Goal: Task Accomplishment & Management: Manage account settings

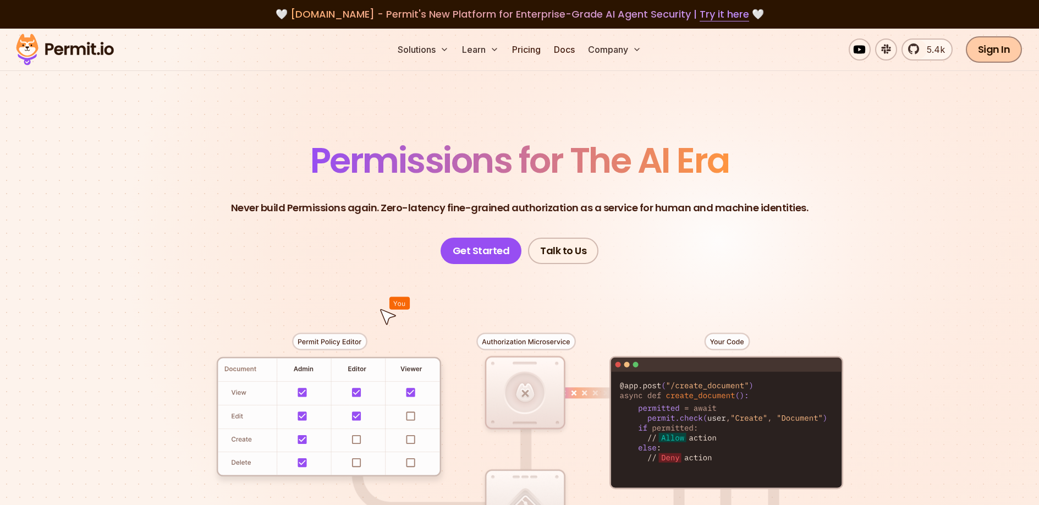
click at [984, 51] on link "Sign In" at bounding box center [993, 49] width 57 height 26
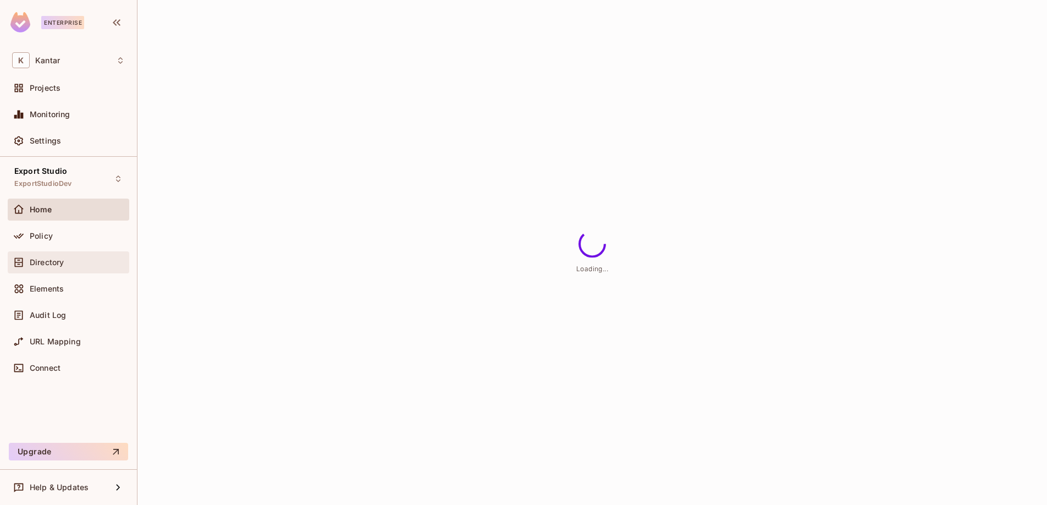
click at [72, 262] on div "Directory" at bounding box center [77, 262] width 95 height 9
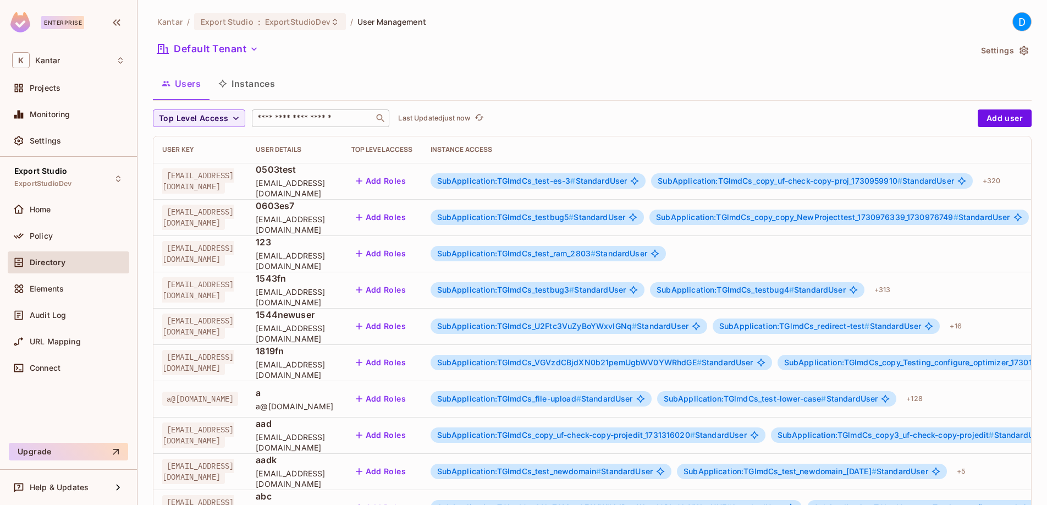
click at [319, 121] on input "text" at bounding box center [312, 118] width 115 height 11
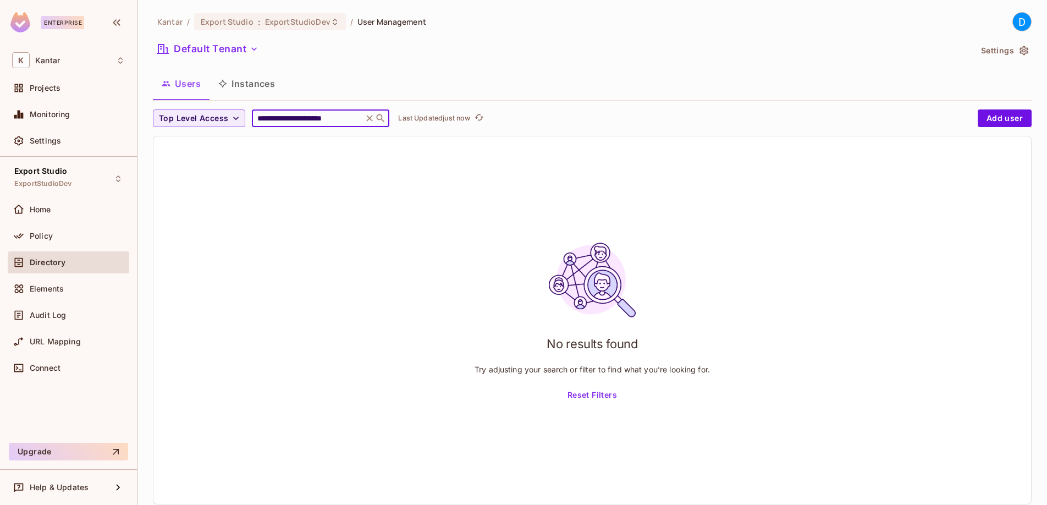
scroll to position [0, 1]
type input "**********"
click at [201, 116] on span "Top Level Access" at bounding box center [193, 119] width 69 height 14
click at [202, 143] on span "SuperAdminUser" at bounding box center [193, 143] width 62 height 10
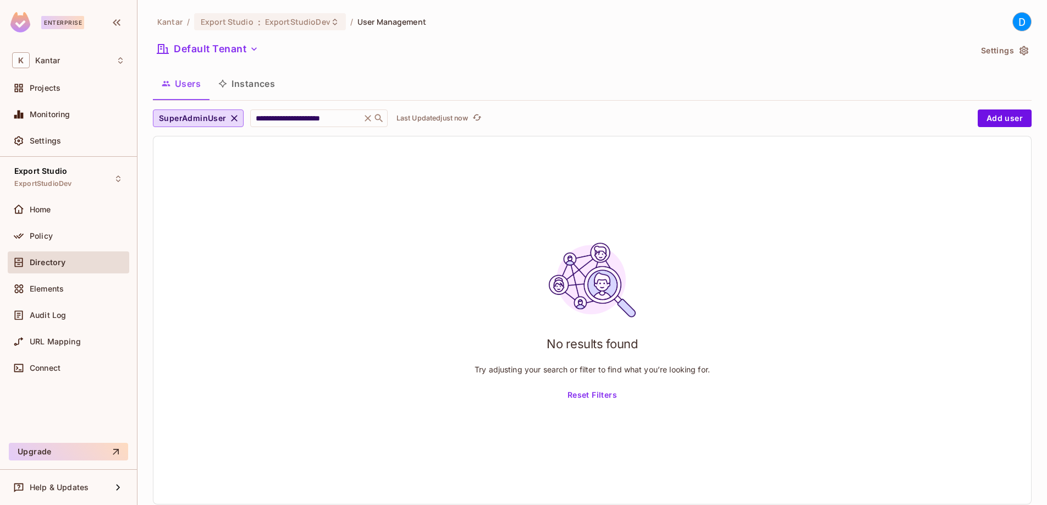
click at [251, 94] on button "Instances" at bounding box center [246, 83] width 74 height 27
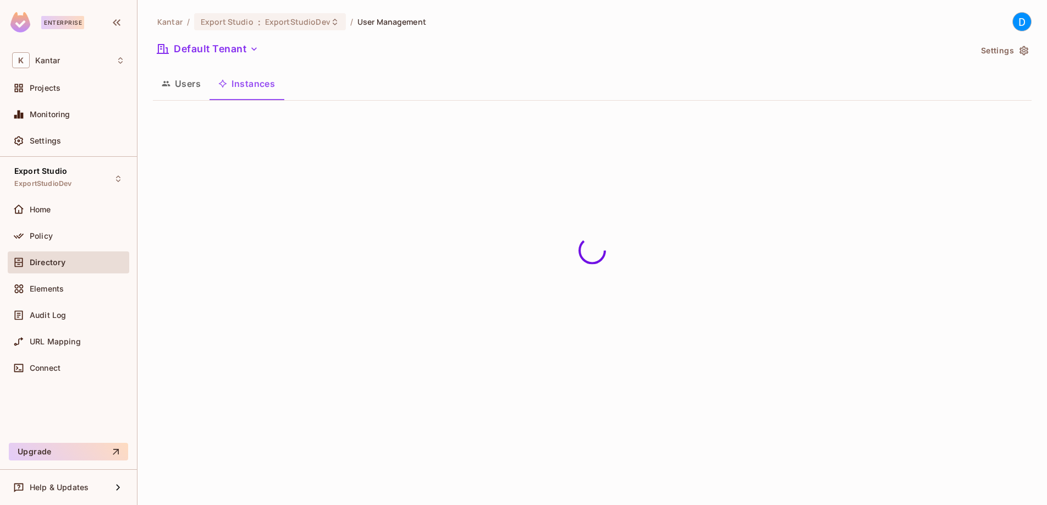
click at [171, 96] on button "Users" at bounding box center [181, 83] width 57 height 27
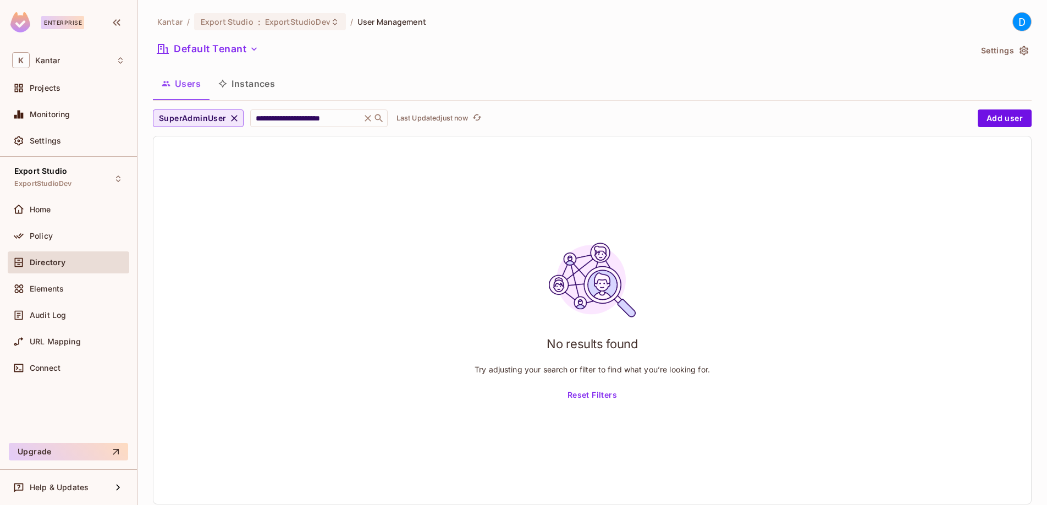
click at [231, 115] on icon "button" at bounding box center [234, 118] width 11 height 11
click at [302, 120] on input "**********" at bounding box center [307, 118] width 104 height 11
type input "**********"
click at [575, 382] on div "No results found Try adjusting your search or filter to find what you’re lookin…" at bounding box center [591, 320] width 235 height 168
click at [578, 394] on button "Reset Filters" at bounding box center [592, 396] width 58 height 18
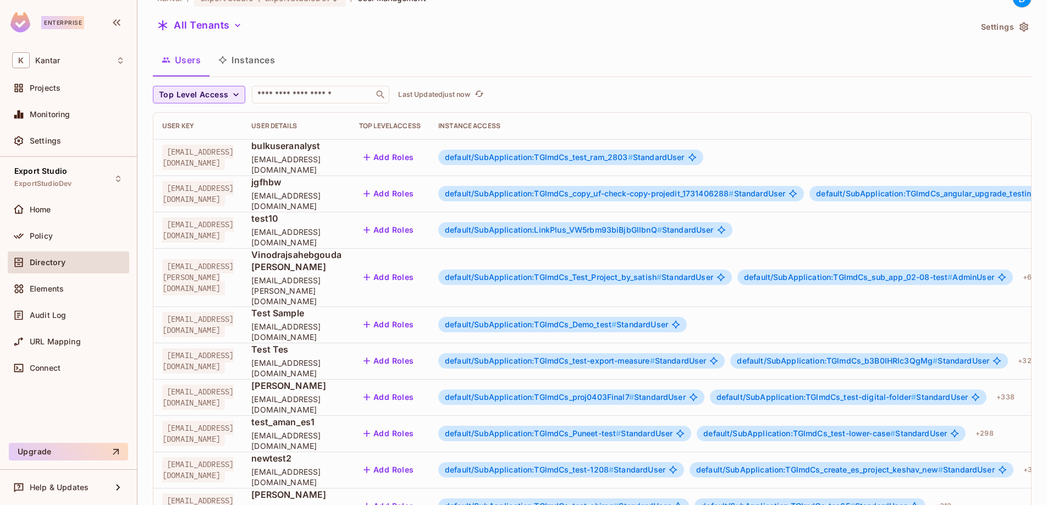
scroll to position [4, 0]
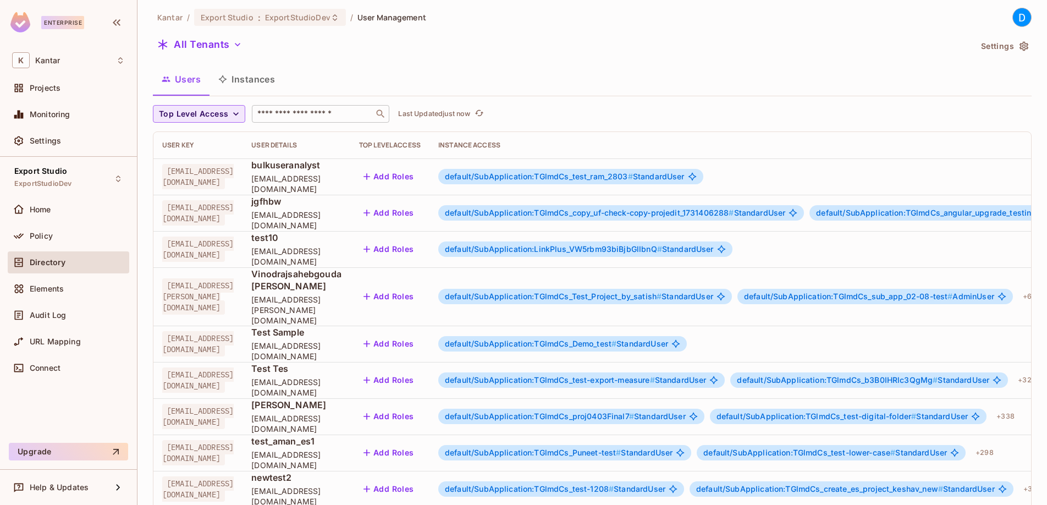
click at [295, 116] on input "text" at bounding box center [312, 113] width 115 height 11
type input "**********"
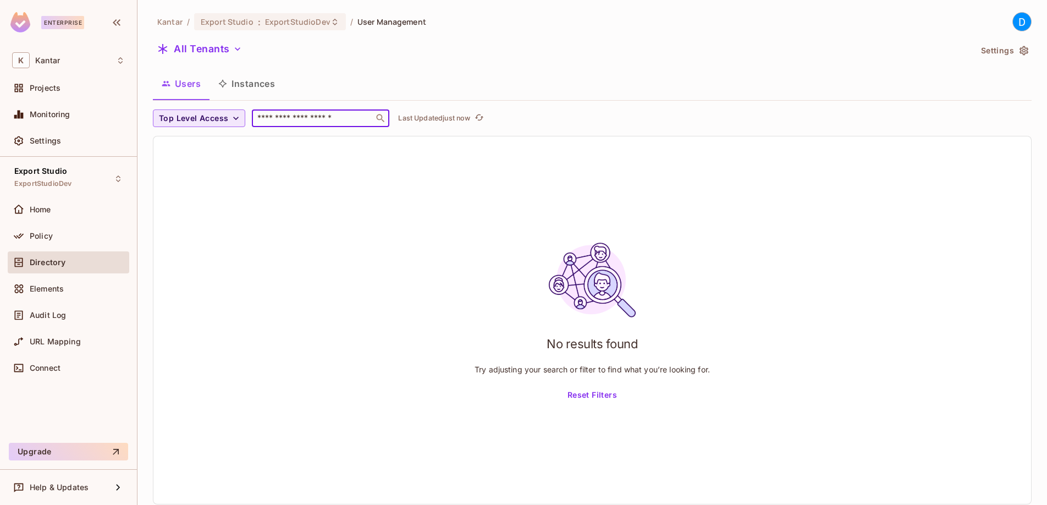
scroll to position [0, 0]
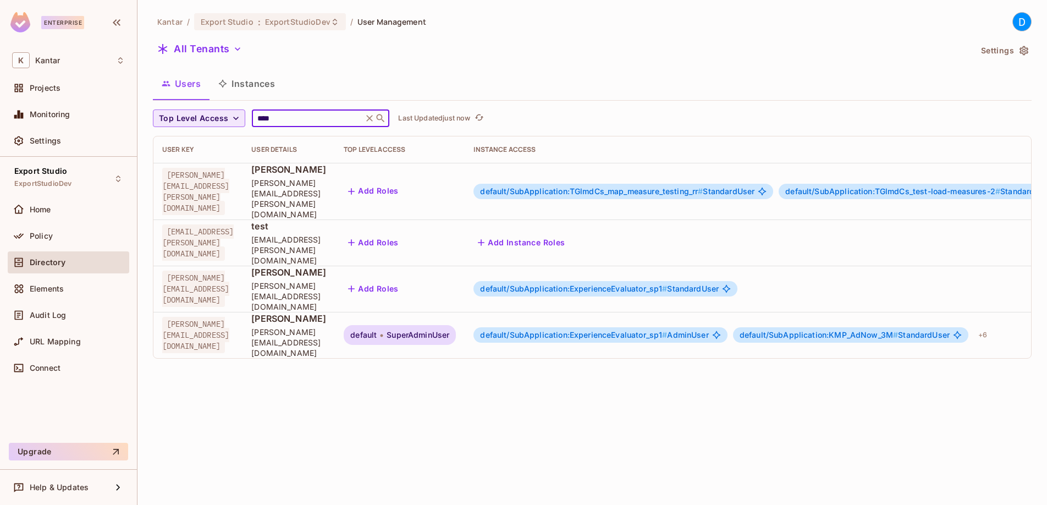
type input "****"
click at [449, 330] on span "SuperAdminUser" at bounding box center [418, 334] width 63 height 9
click at [607, 330] on span "default/SubApplication:ExperienceEvaluator_sp1 #" at bounding box center [573, 334] width 187 height 9
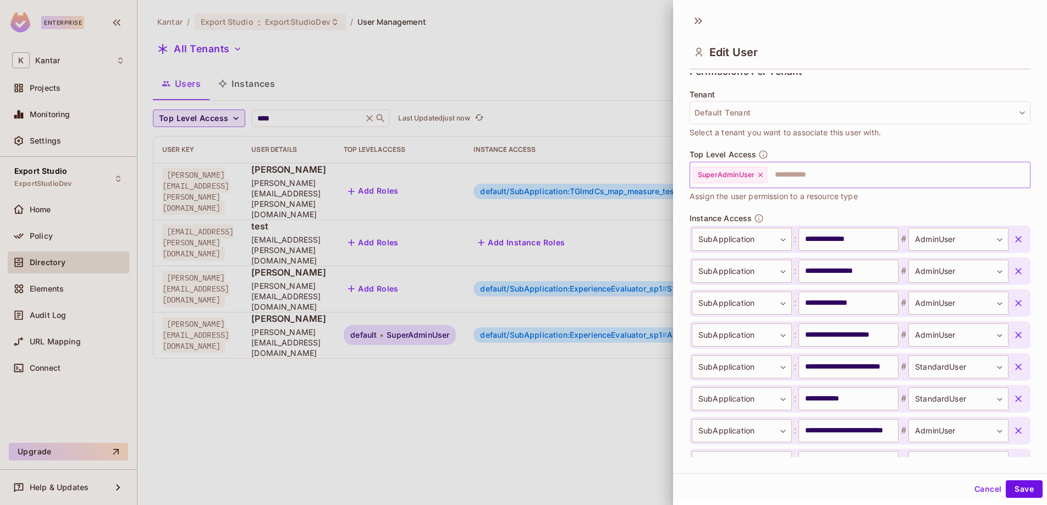
scroll to position [238, 0]
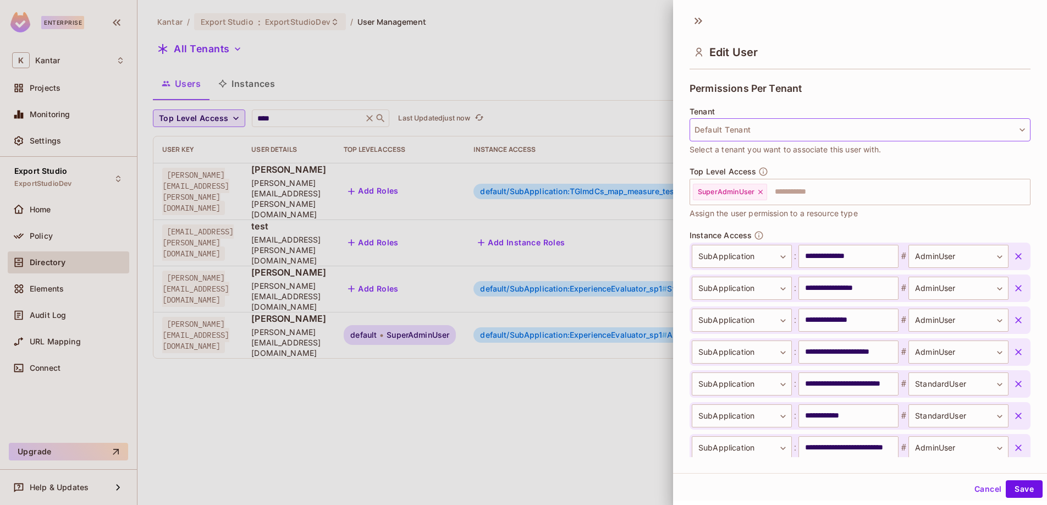
click at [759, 125] on button "Default Tenant" at bounding box center [859, 129] width 341 height 23
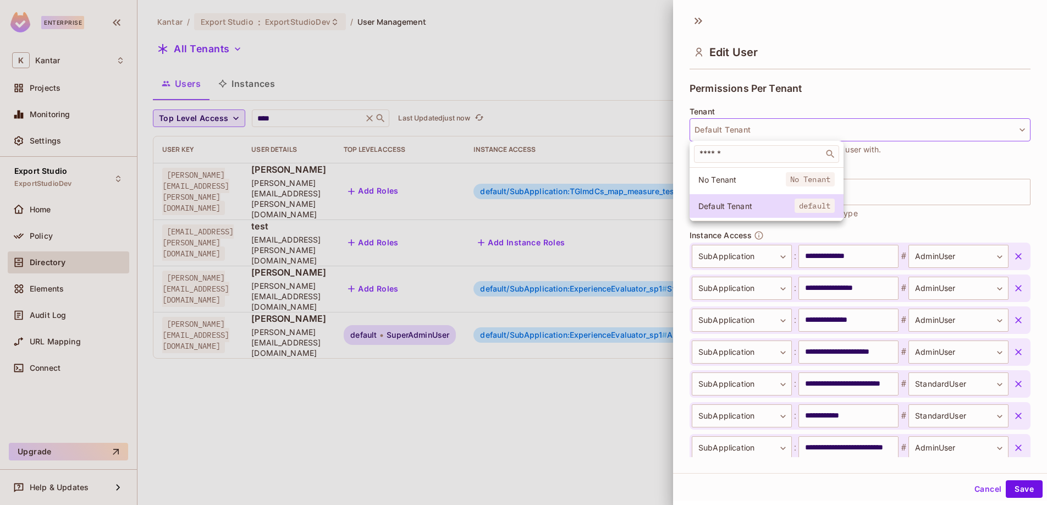
click at [896, 159] on div at bounding box center [523, 252] width 1047 height 505
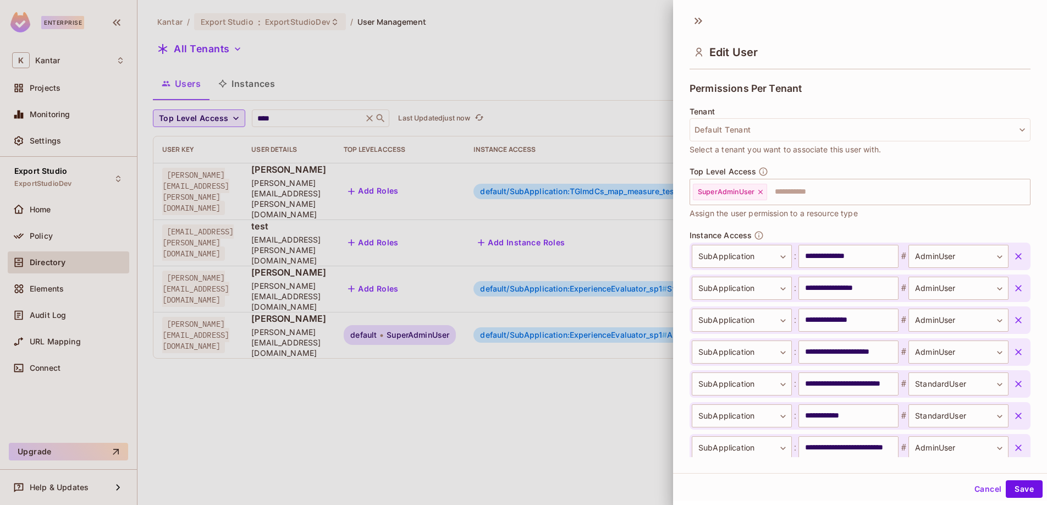
click at [604, 377] on div at bounding box center [523, 252] width 1047 height 505
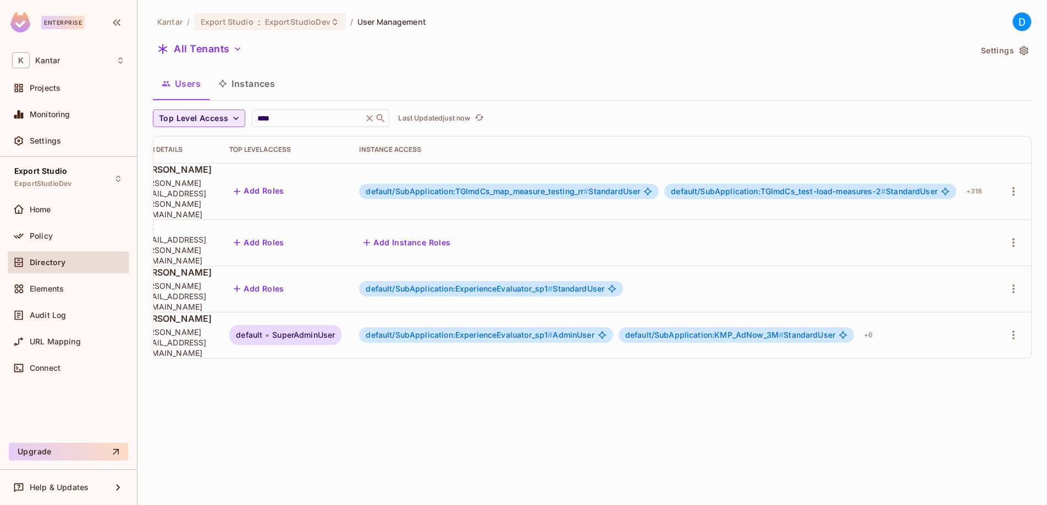
scroll to position [0, 0]
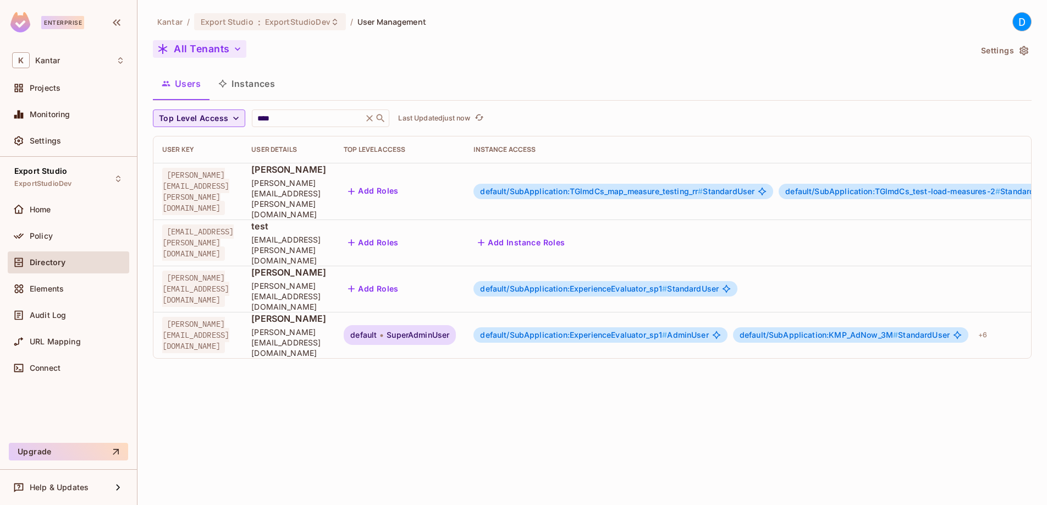
click at [219, 53] on button "All Tenants" at bounding box center [199, 49] width 93 height 18
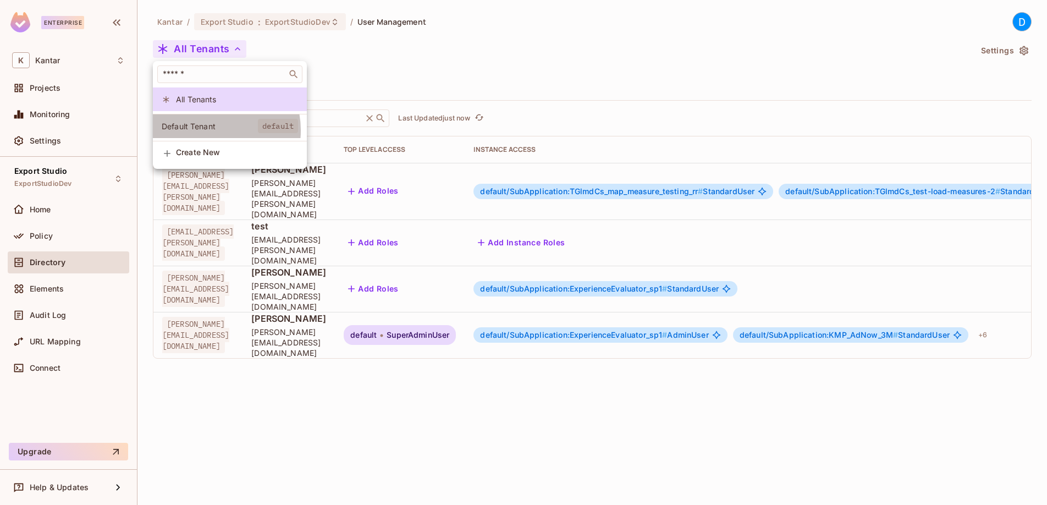
click at [207, 130] on span "Default Tenant" at bounding box center [210, 126] width 96 height 10
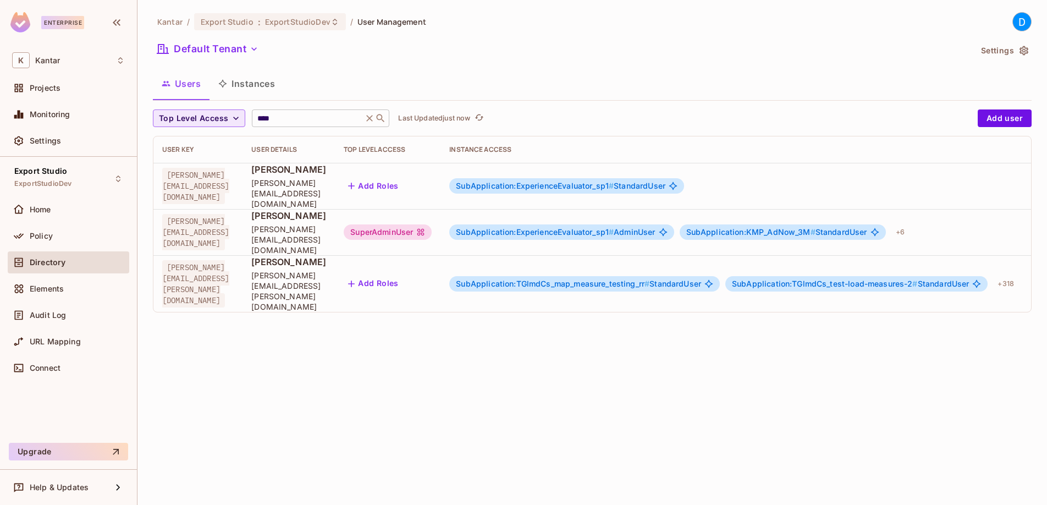
click at [366, 119] on icon at bounding box center [369, 118] width 11 height 11
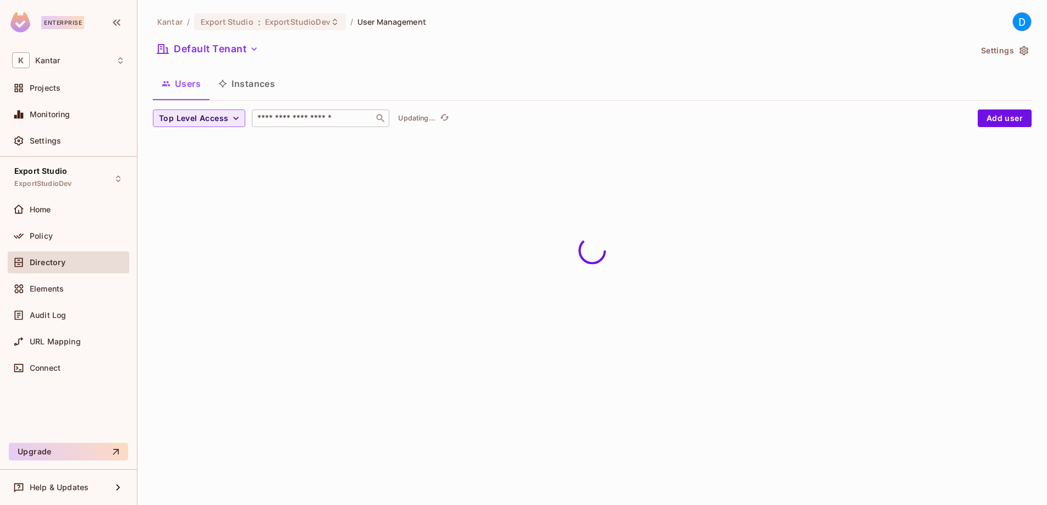
click at [341, 122] on input "text" at bounding box center [312, 118] width 115 height 11
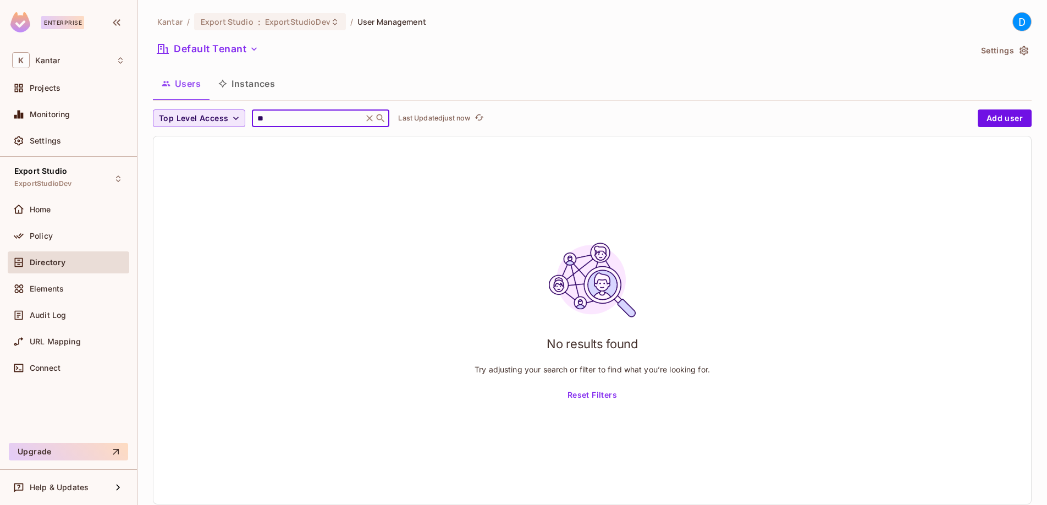
type input "*"
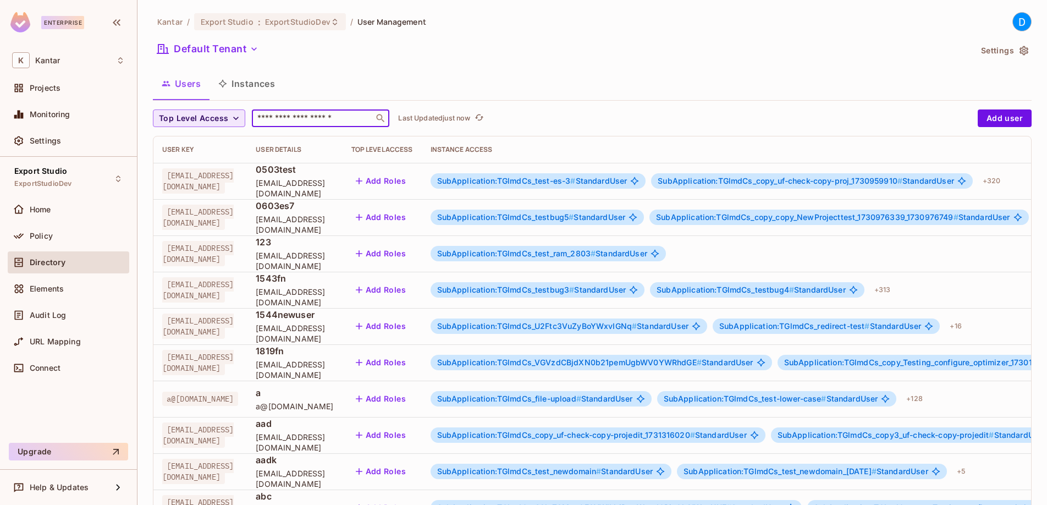
click at [498, 82] on div "Users Instances" at bounding box center [592, 83] width 879 height 27
